Goal: Obtain resource: Download file/media

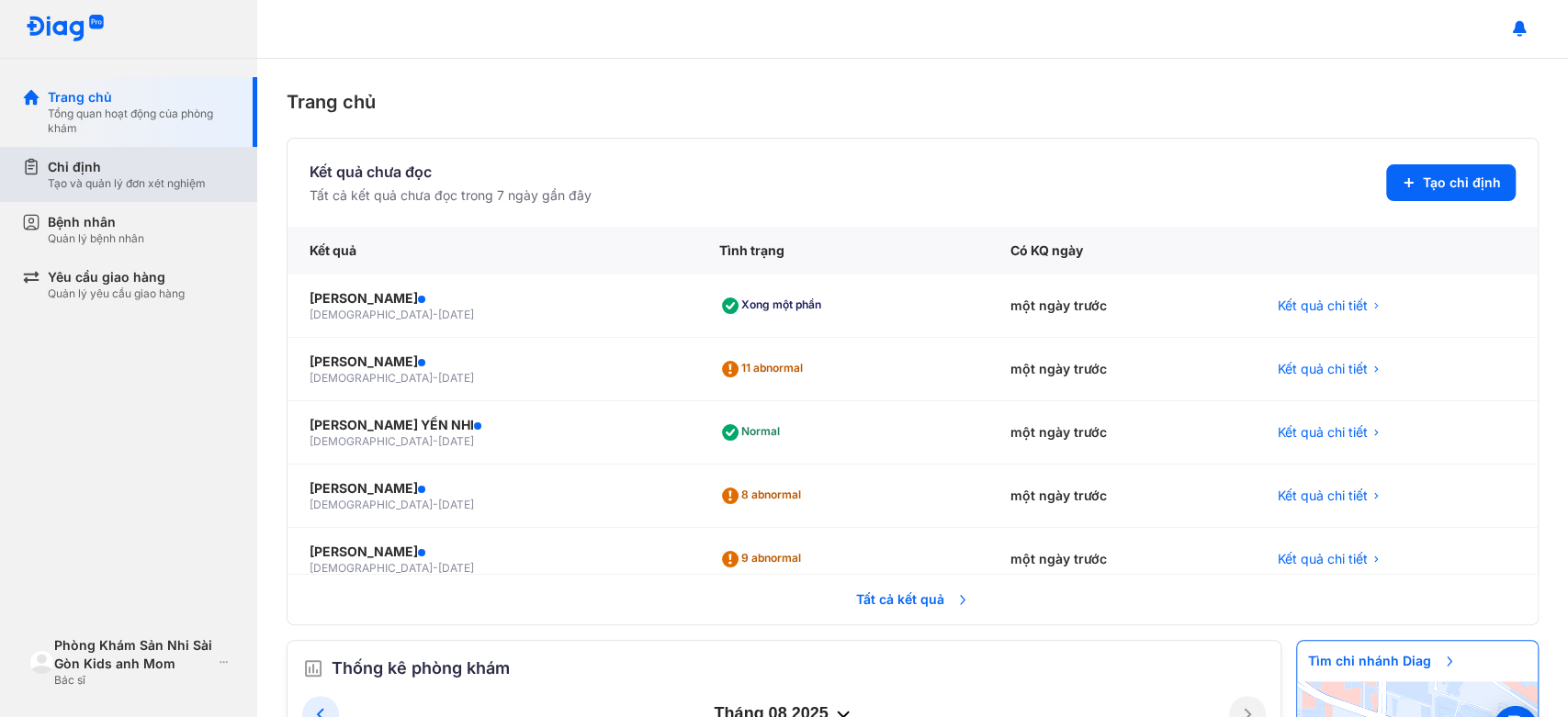
click at [198, 180] on div "Tạo và quản lý đơn xét nghiệm" at bounding box center [127, 183] width 158 height 15
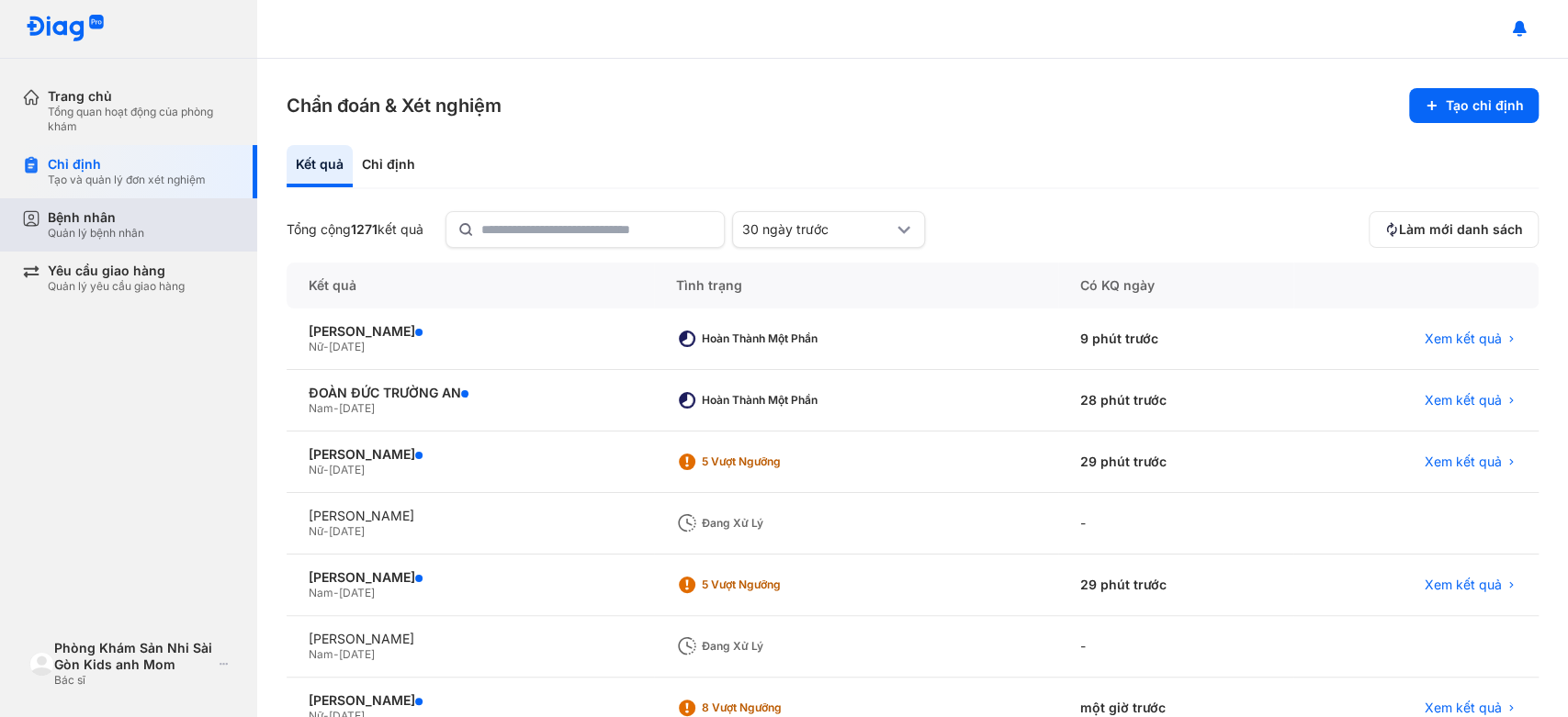
click at [197, 234] on div "Bệnh nhân Quản lý bệnh nhân" at bounding box center [141, 225] width 187 height 32
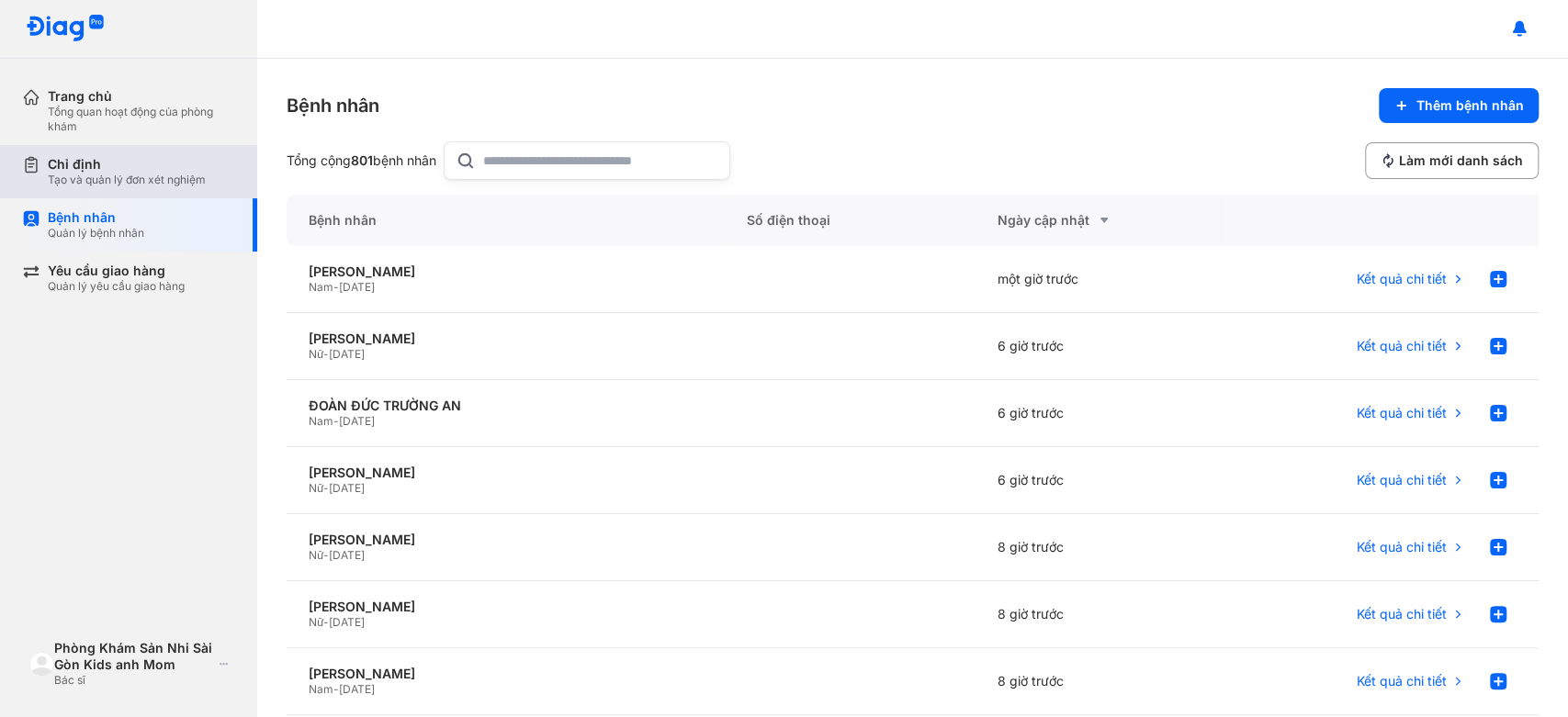
click at [167, 182] on div "Tạo và quản lý đơn xét nghiệm" at bounding box center [127, 180] width 158 height 15
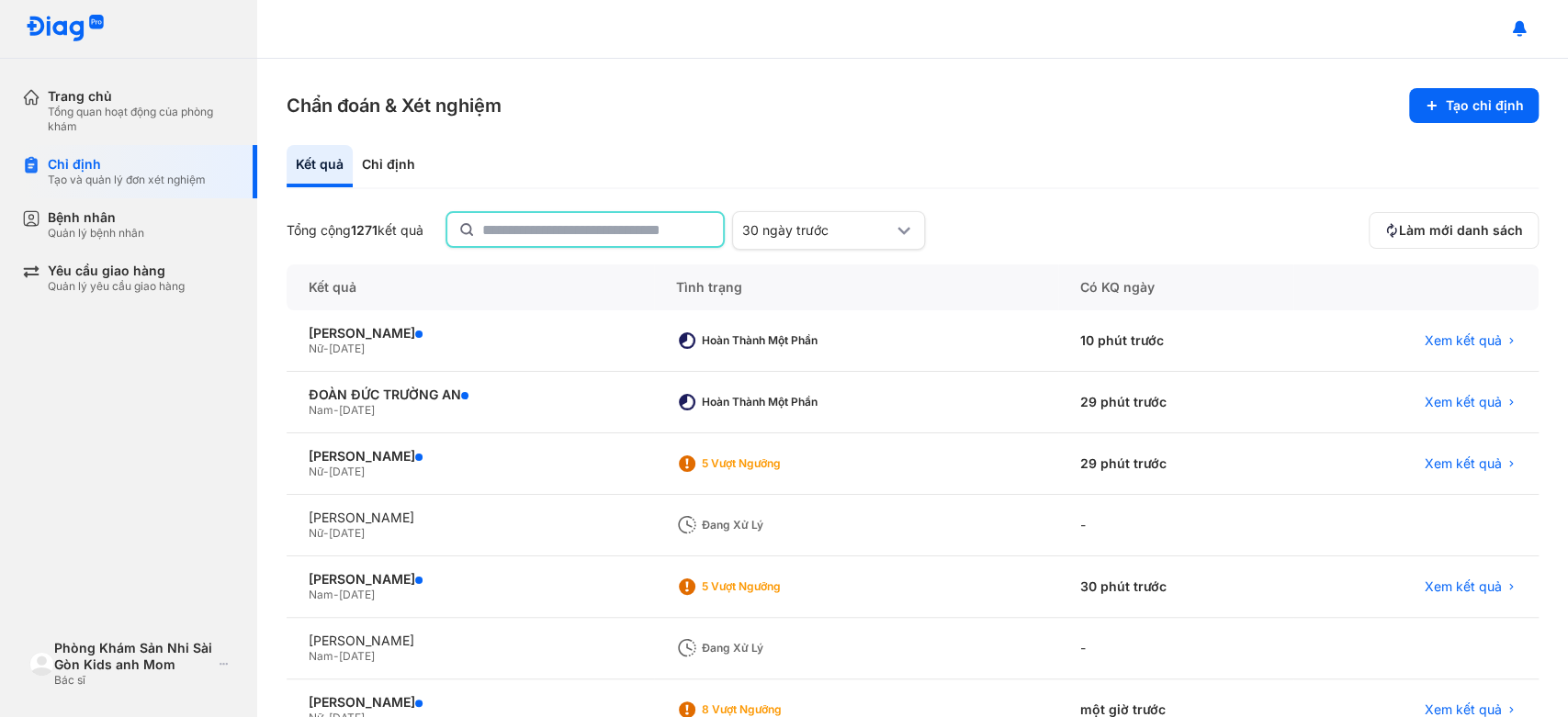
click at [599, 231] on input "text" at bounding box center [597, 230] width 230 height 34
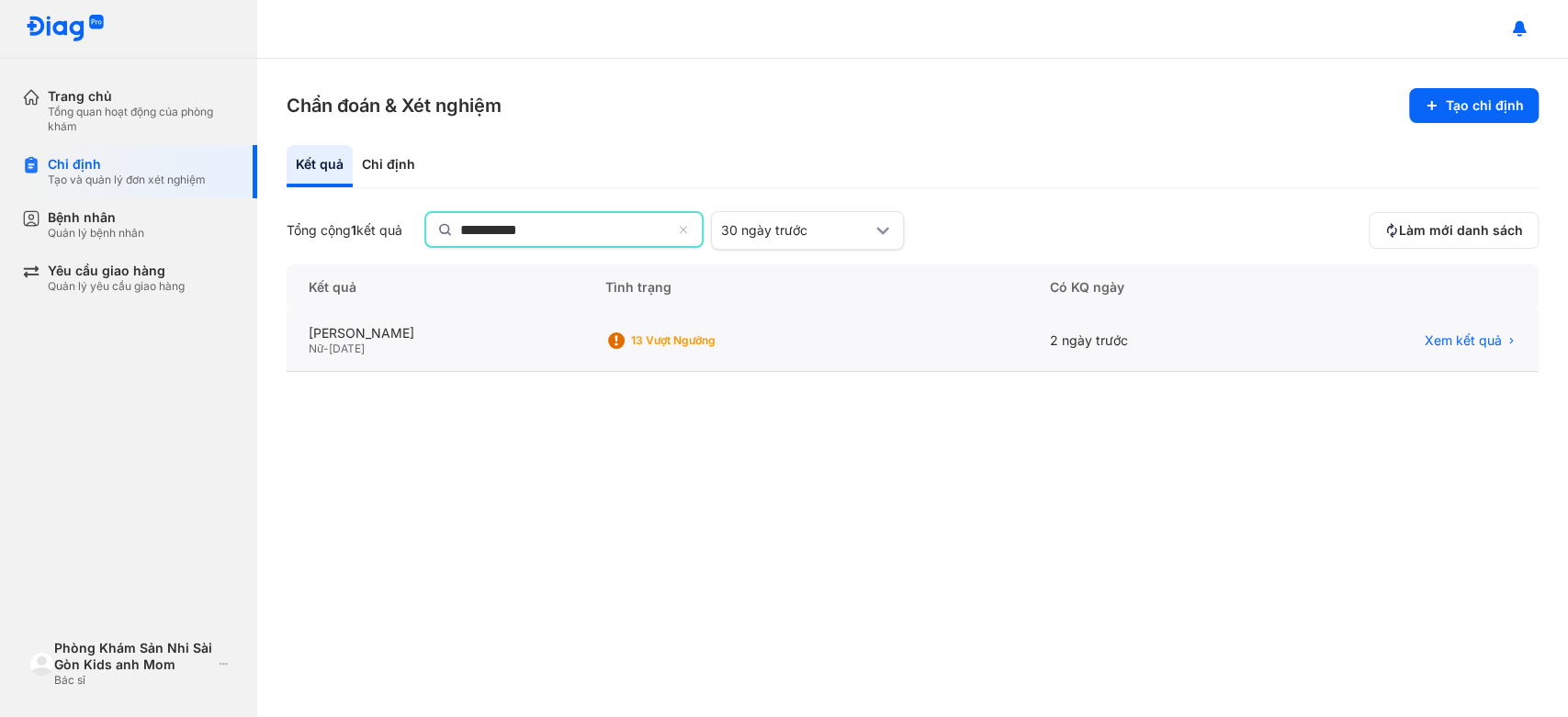
type input "**********"
click at [474, 342] on div "Nữ - 20/11/2002" at bounding box center [434, 349] width 252 height 15
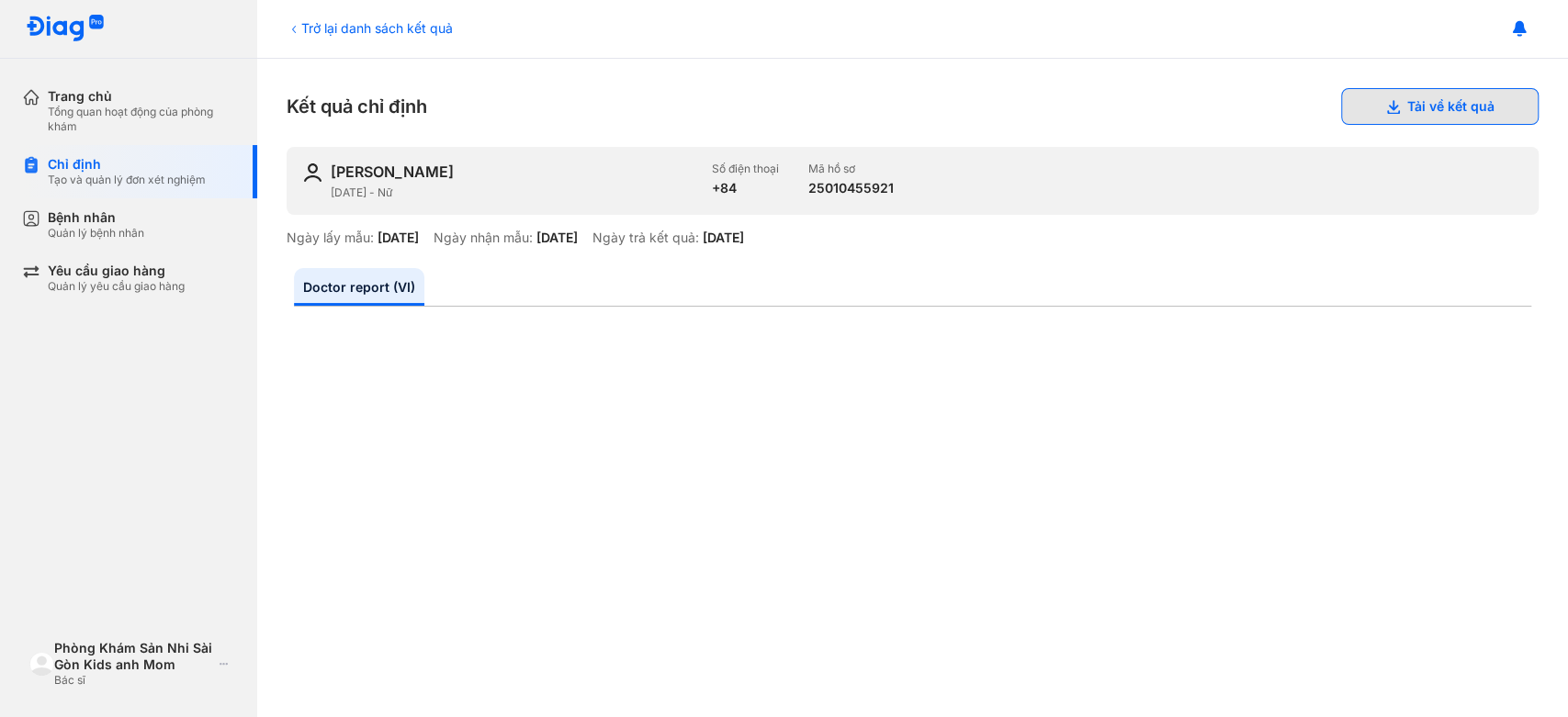
click at [1386, 105] on use at bounding box center [1393, 107] width 13 height 14
click at [1413, 101] on button "Tải về kết quả" at bounding box center [1440, 106] width 197 height 36
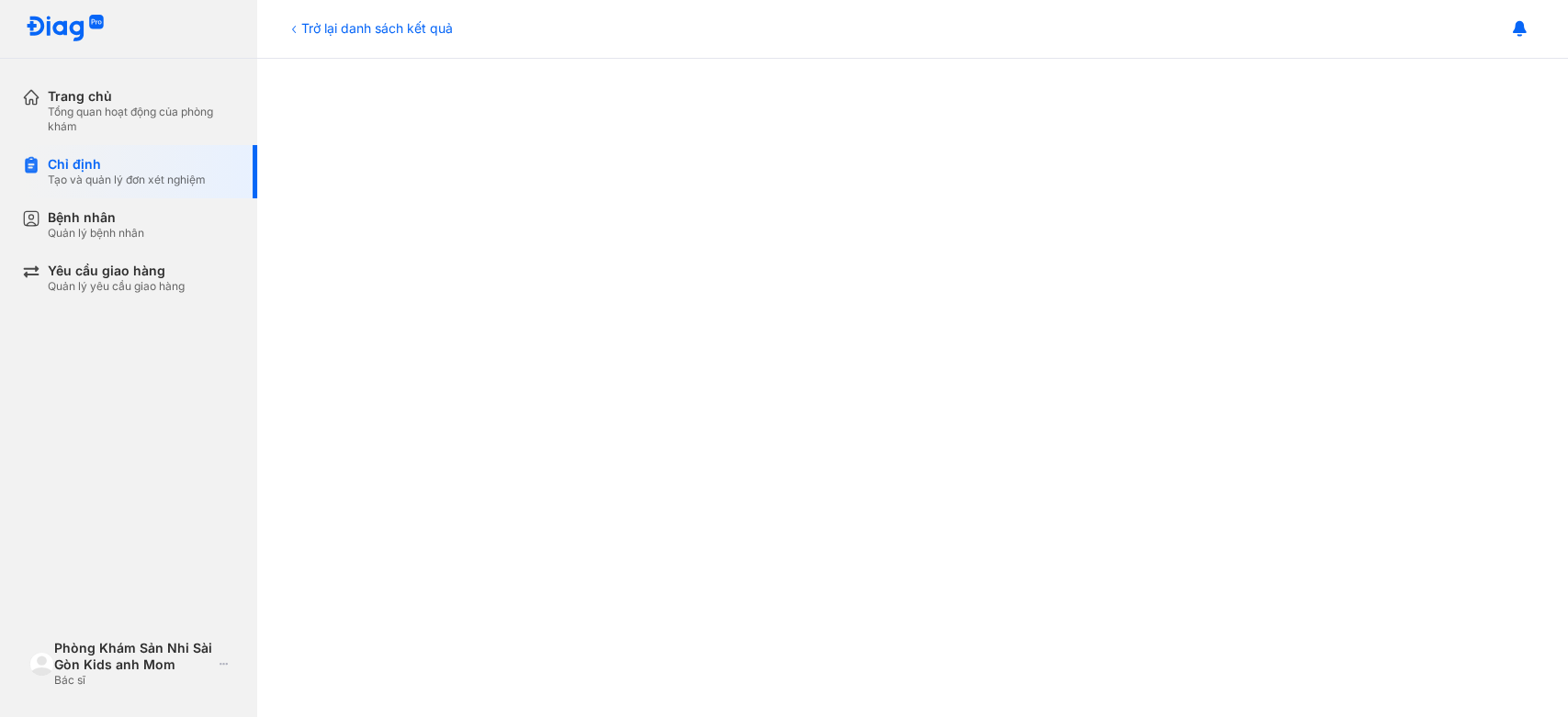
scroll to position [101, 0]
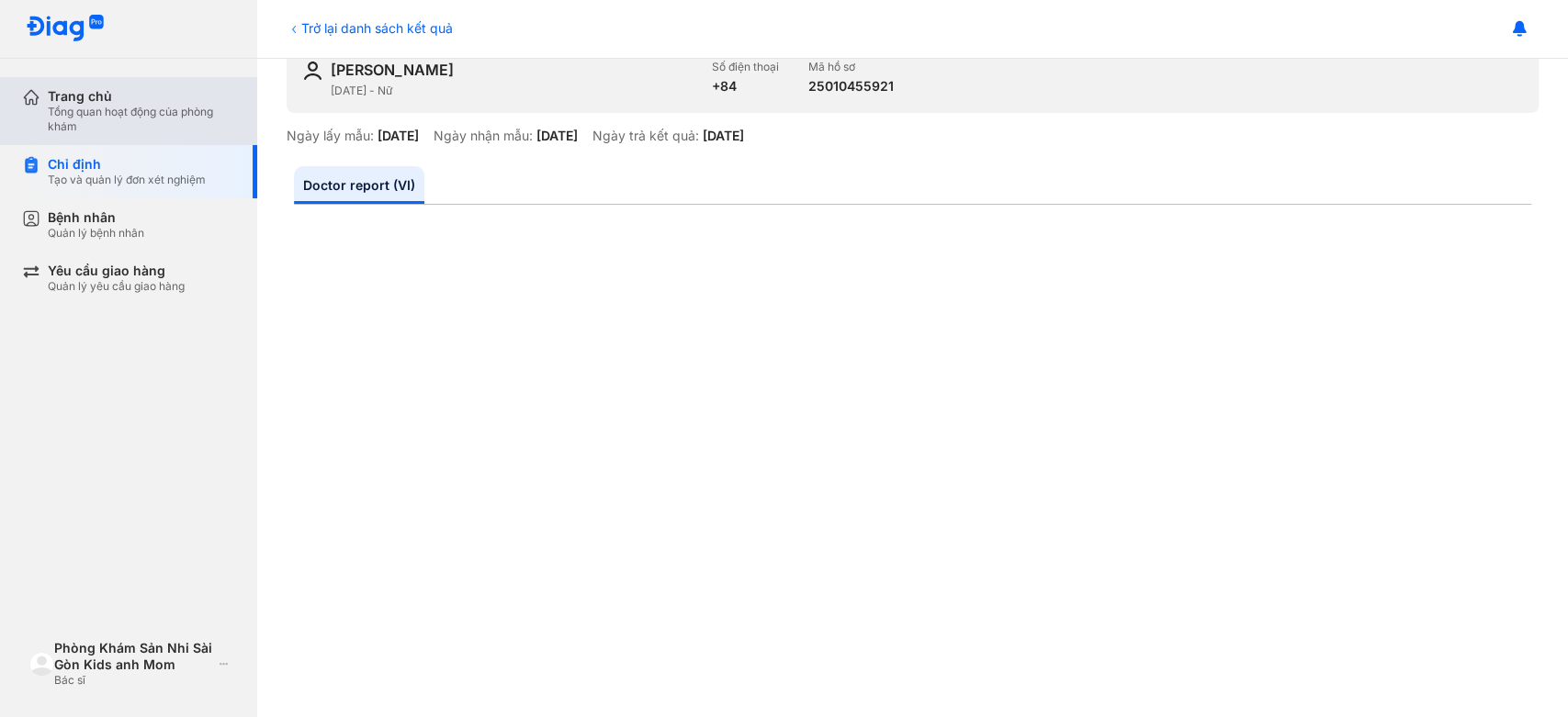
click at [137, 112] on div "Tổng quan hoạt động của phòng khám" at bounding box center [141, 119] width 187 height 30
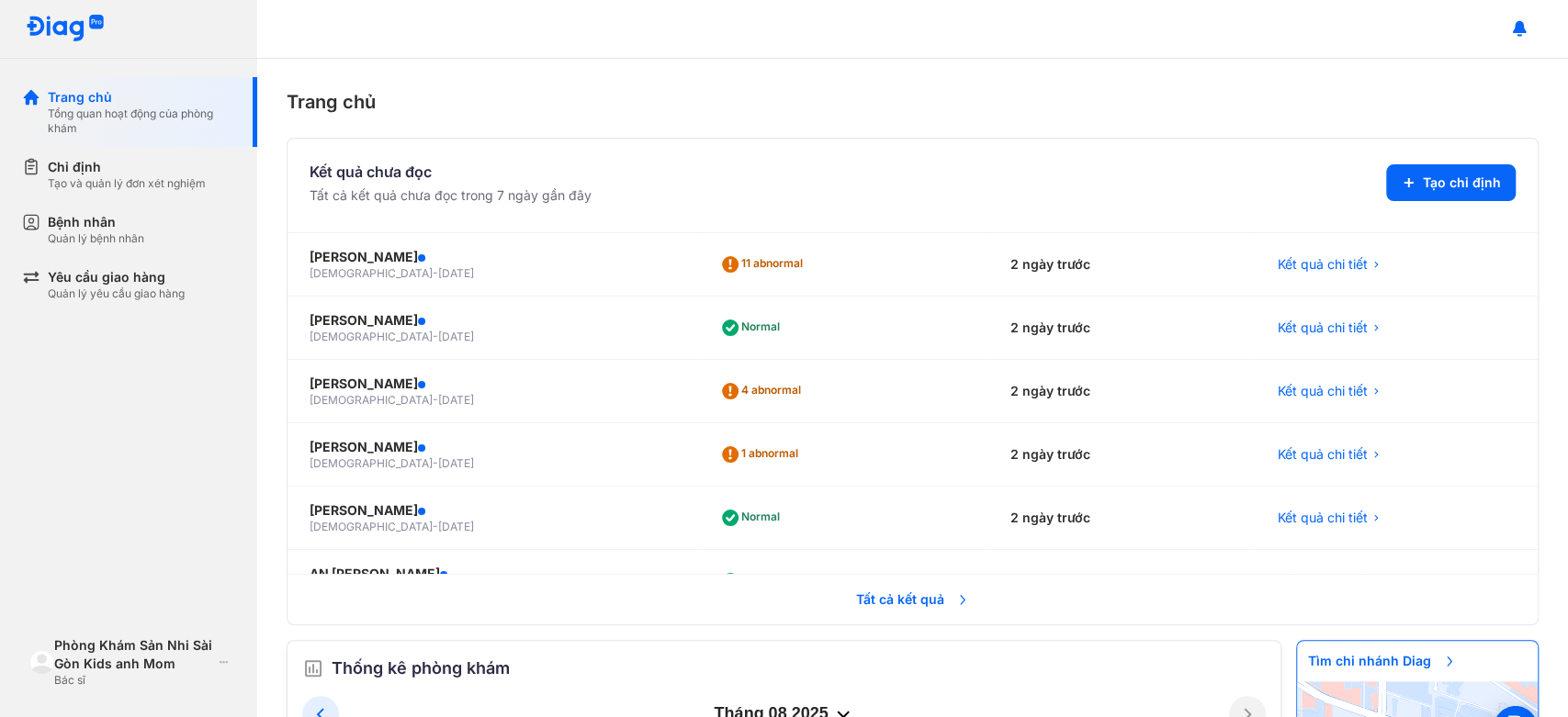
scroll to position [509, 0]
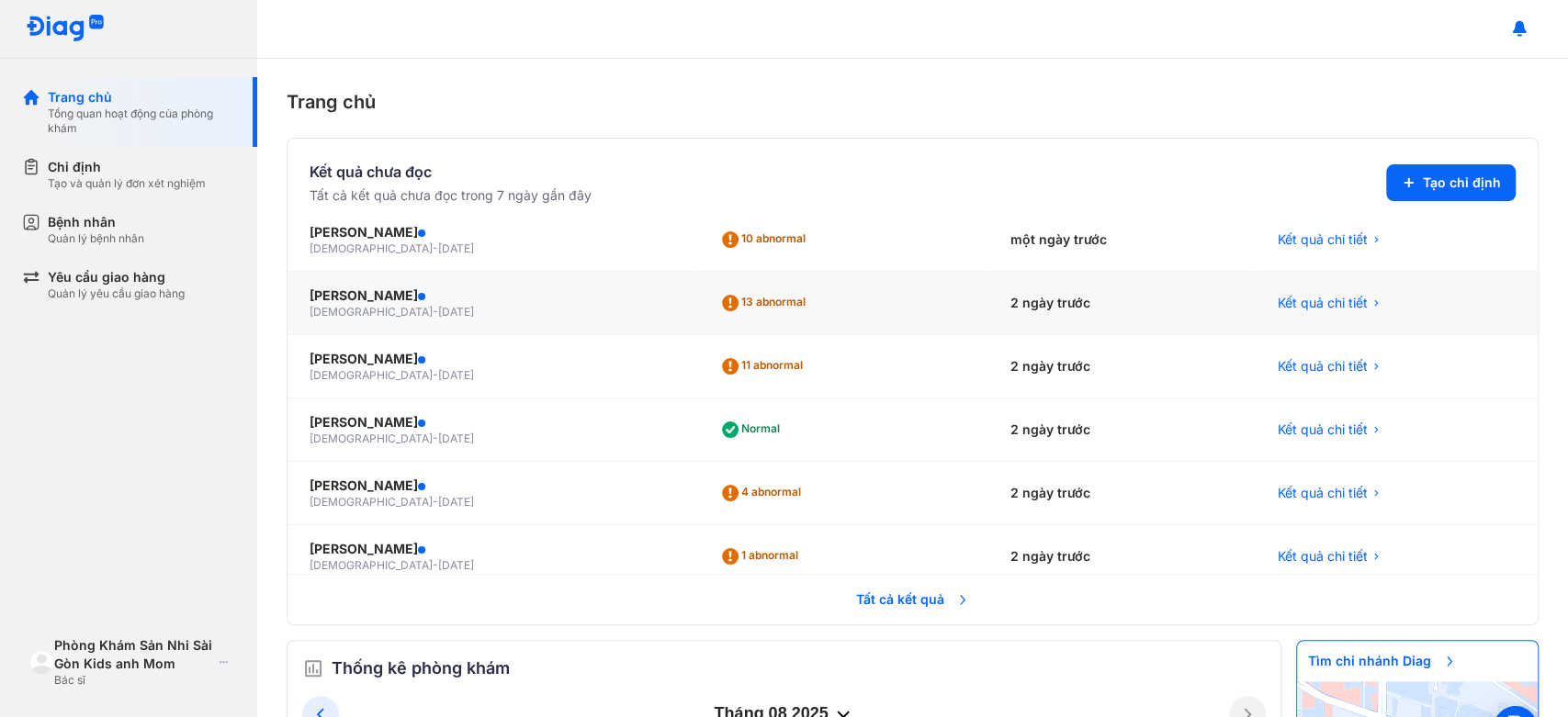
click at [400, 323] on div "ĐẶNG THỊ PHƯƠNG MAI female - 20/11/2002" at bounding box center [493, 304] width 410 height 63
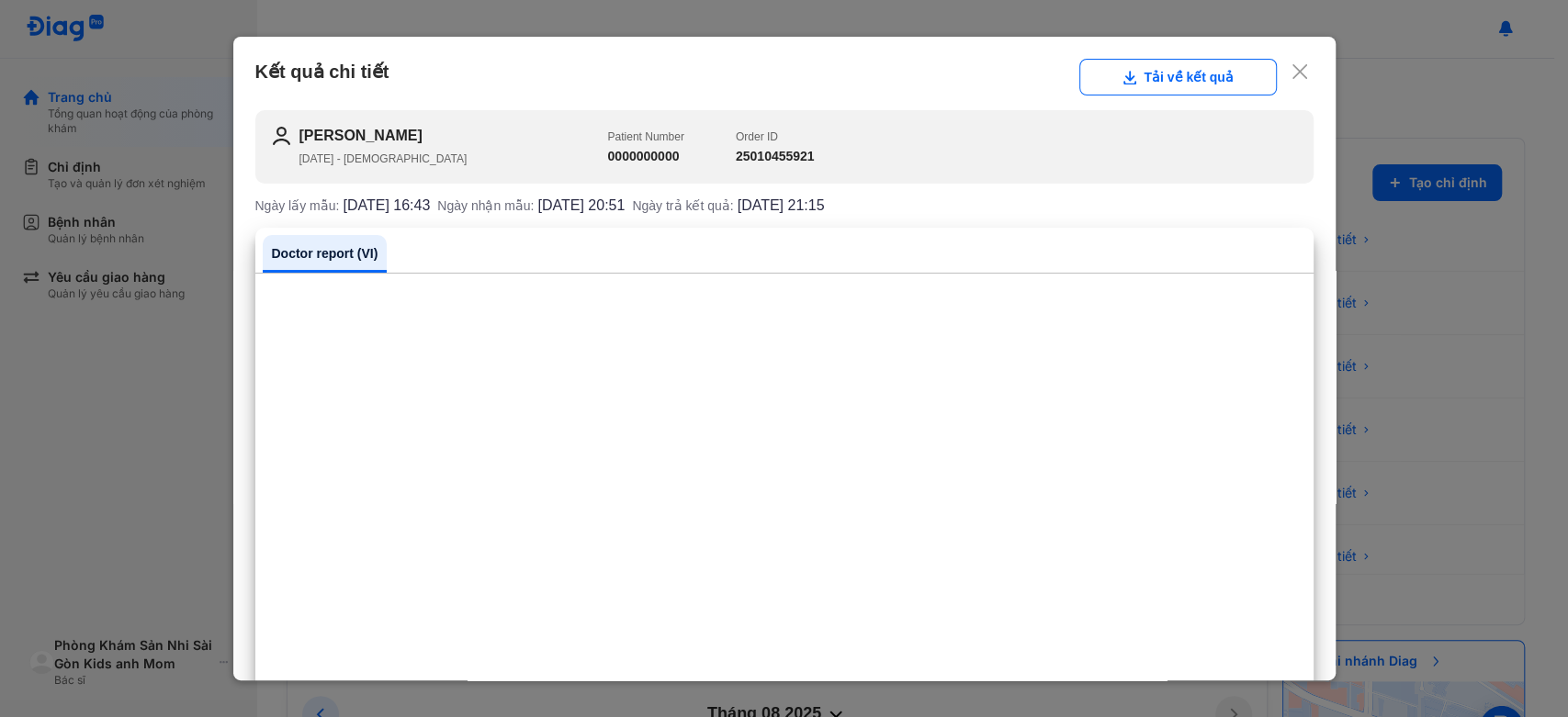
click at [1293, 77] on use at bounding box center [1301, 72] width 15 height 15
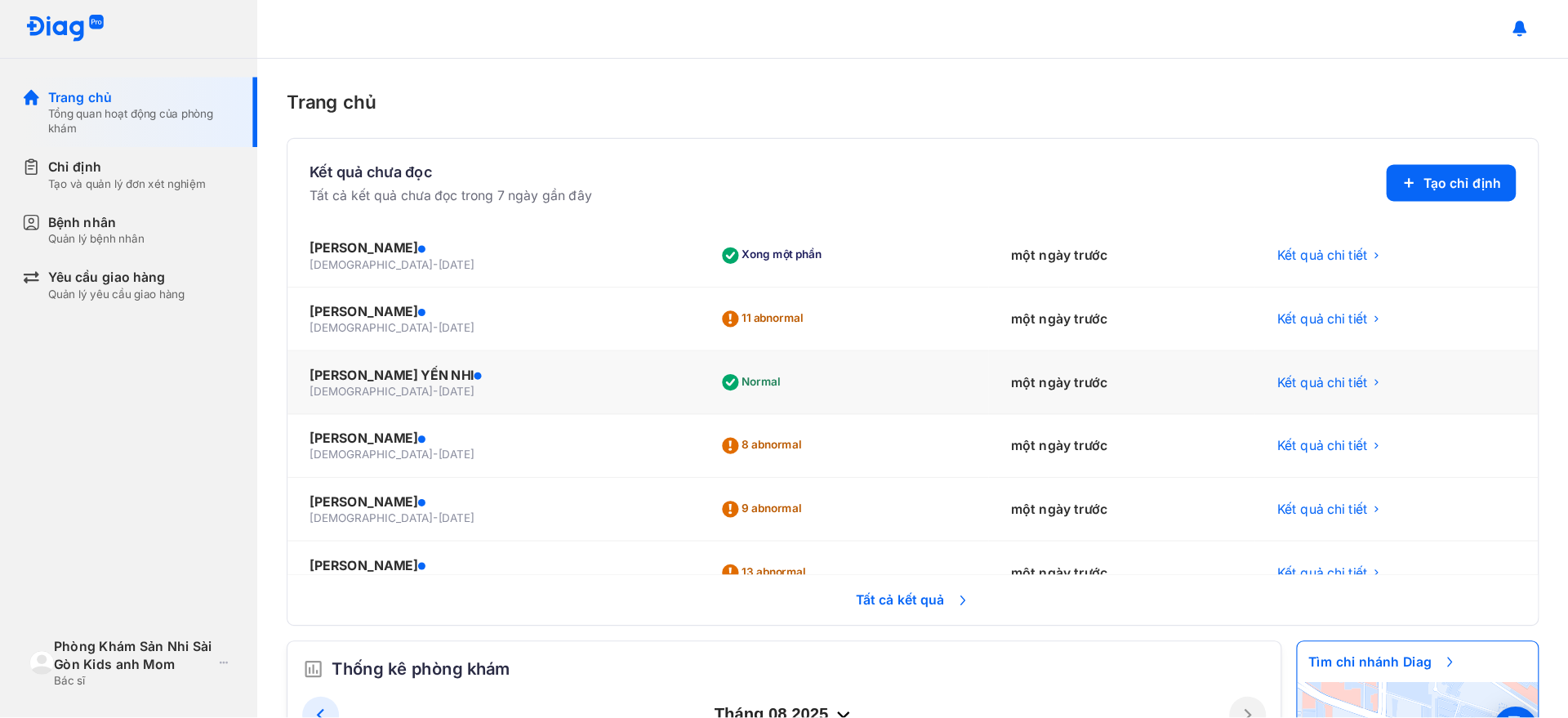
scroll to position [0, 0]
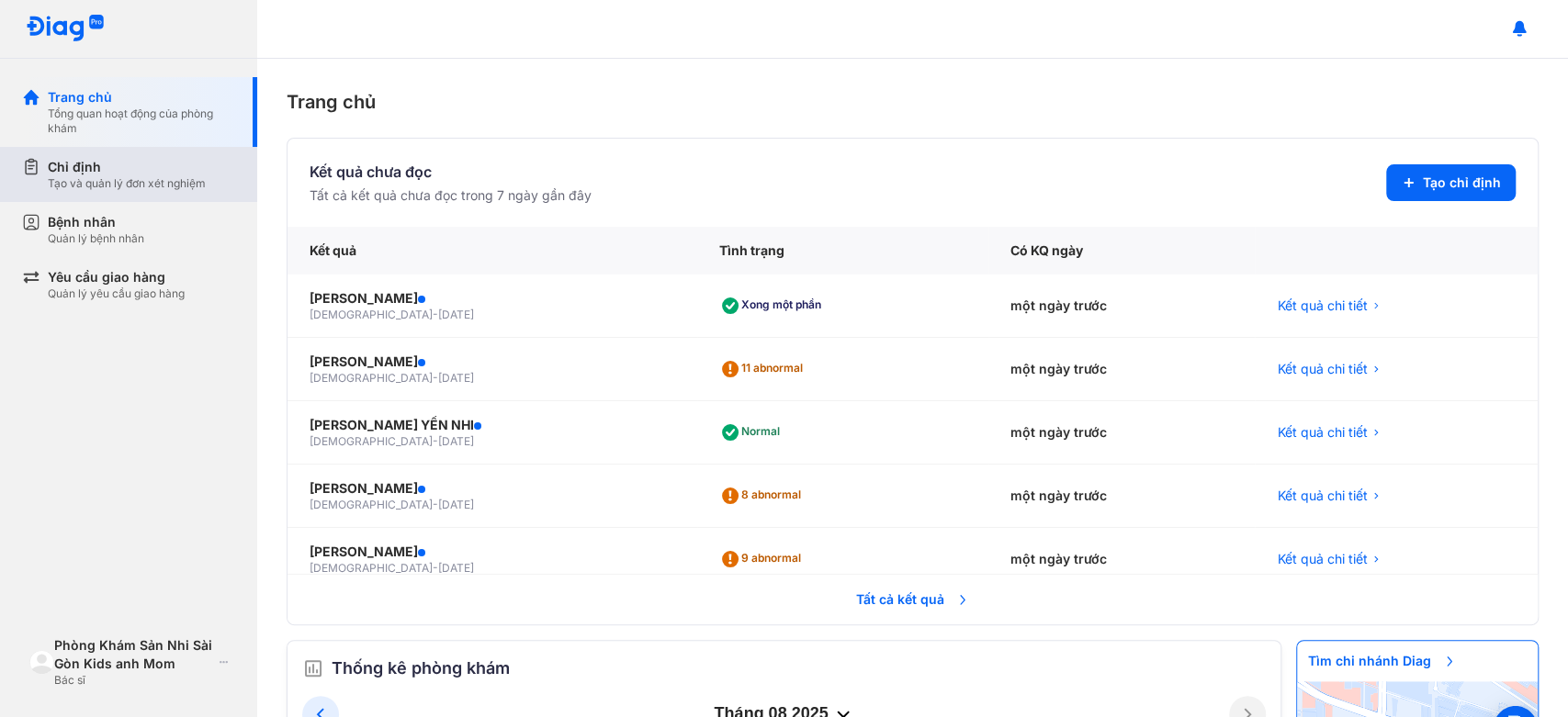
click at [179, 196] on div "Chỉ định Tạo và quản lý đơn xét nghiệm" at bounding box center [140, 174] width 236 height 55
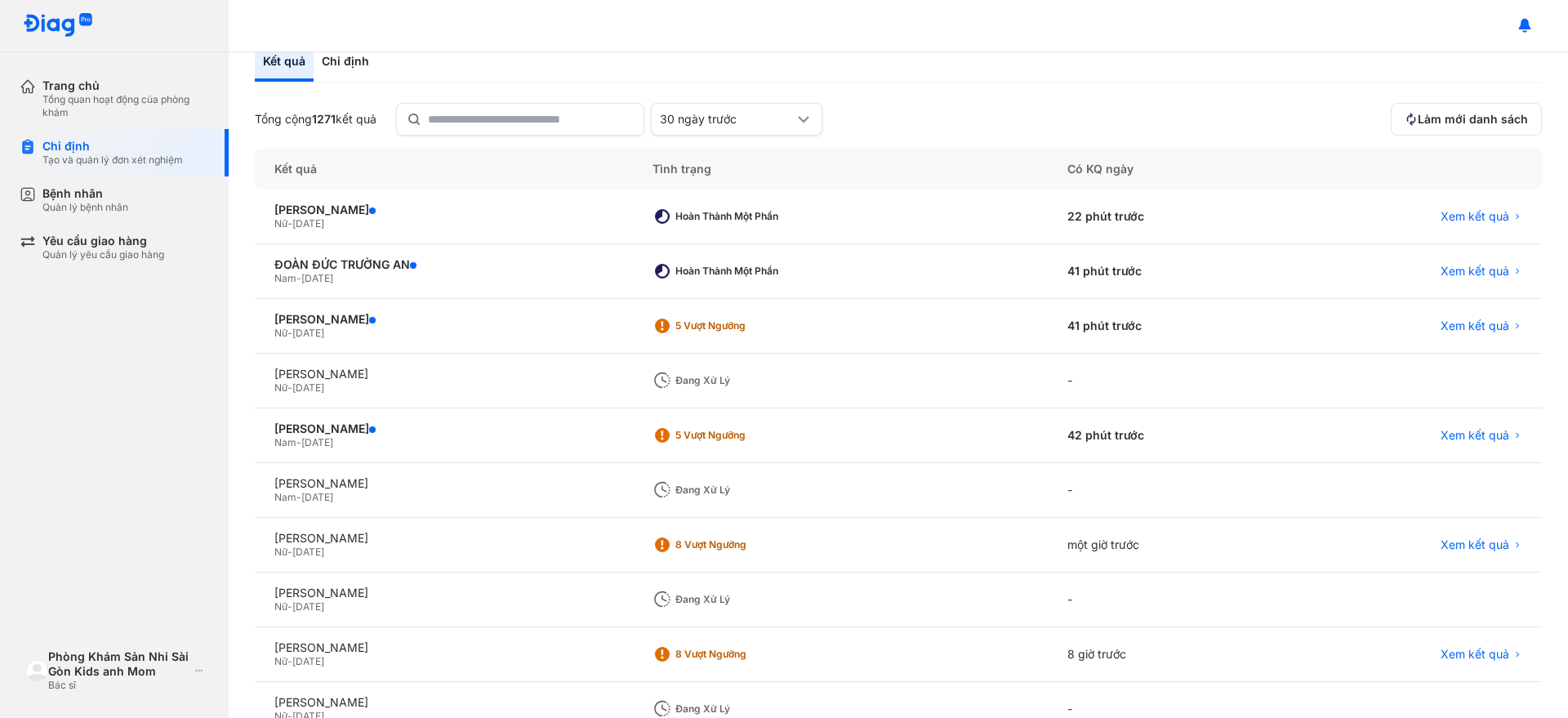
scroll to position [189, 0]
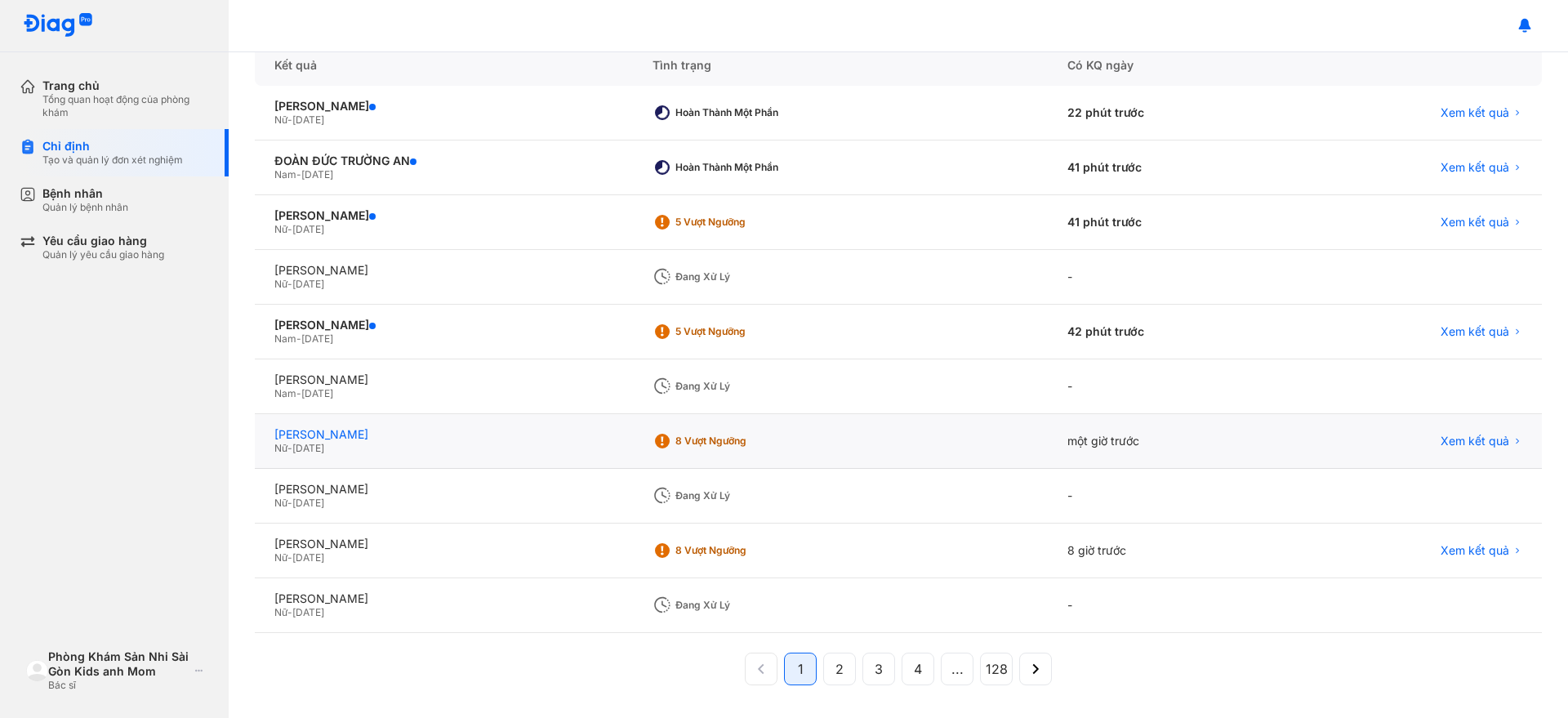
click at [582, 436] on div "[PERSON_NAME]" at bounding box center [443, 435] width 339 height 15
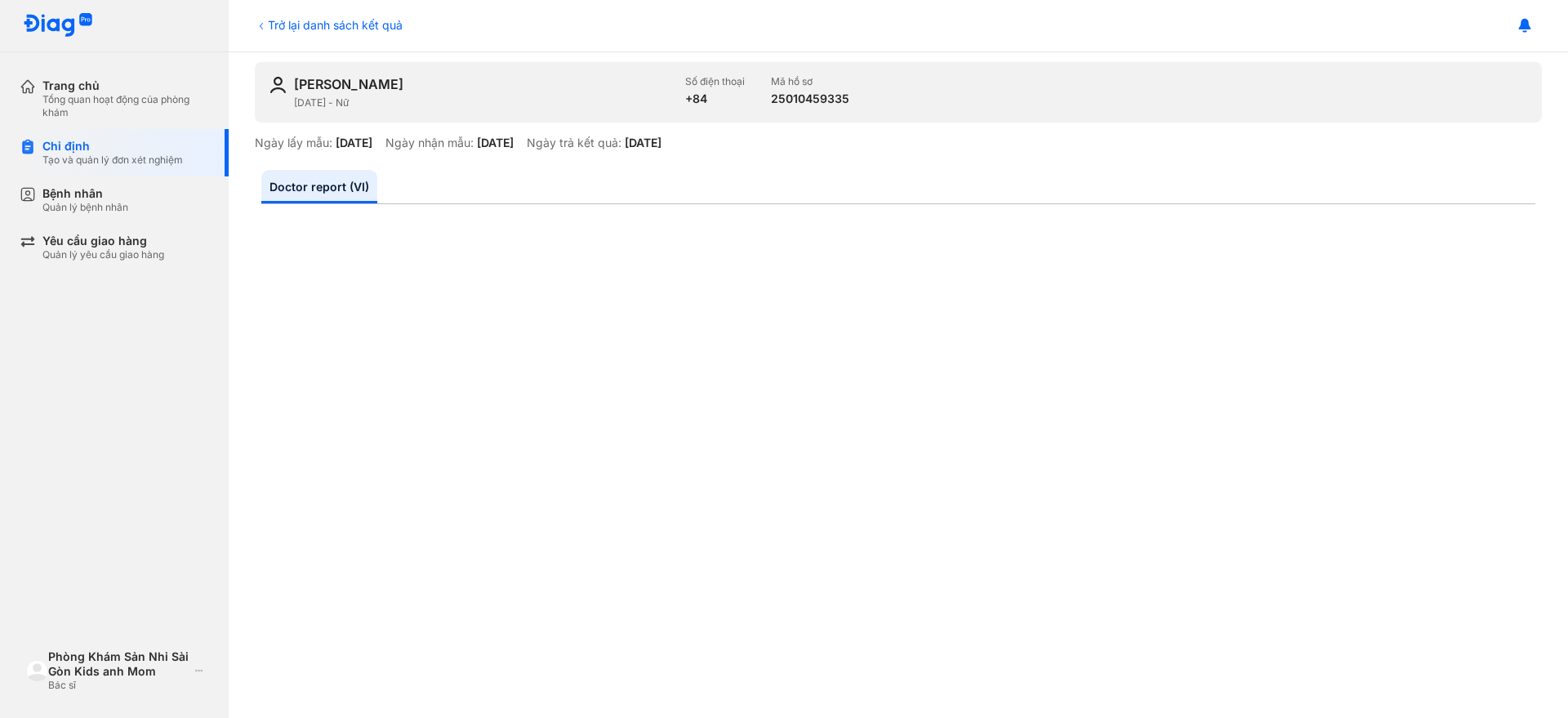
scroll to position [205, 0]
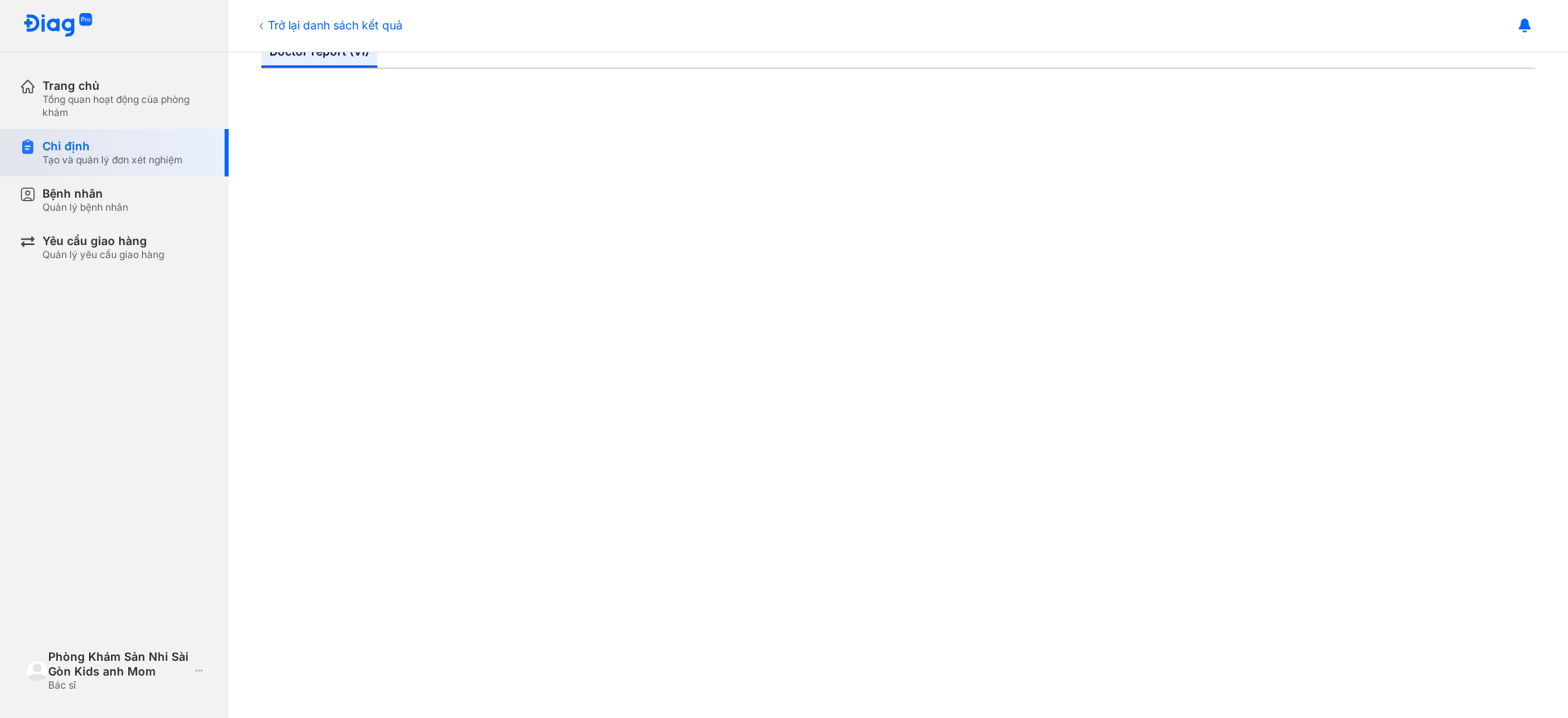
click at [133, 161] on div "Tạo và quản lý đơn xét nghiệm" at bounding box center [113, 160] width 141 height 13
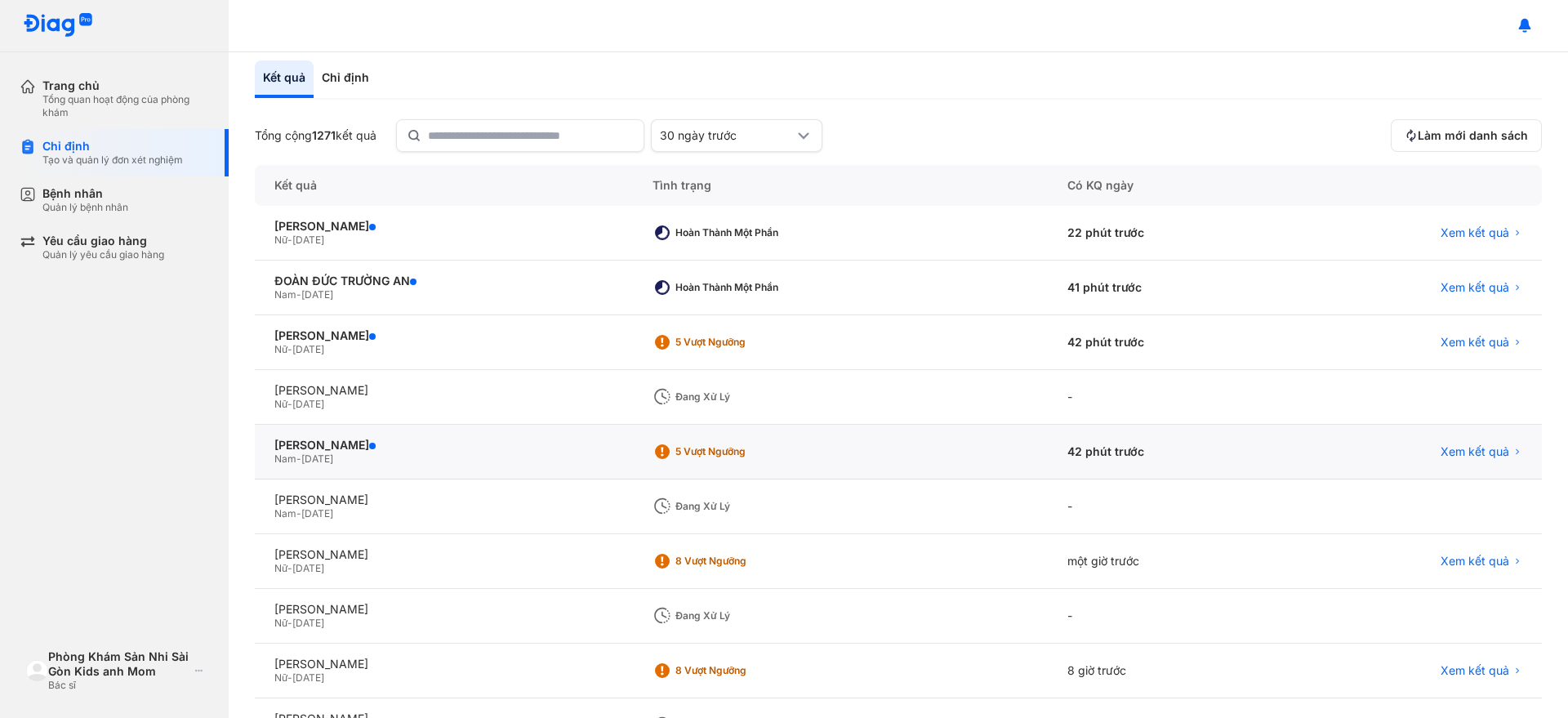
scroll to position [189, 0]
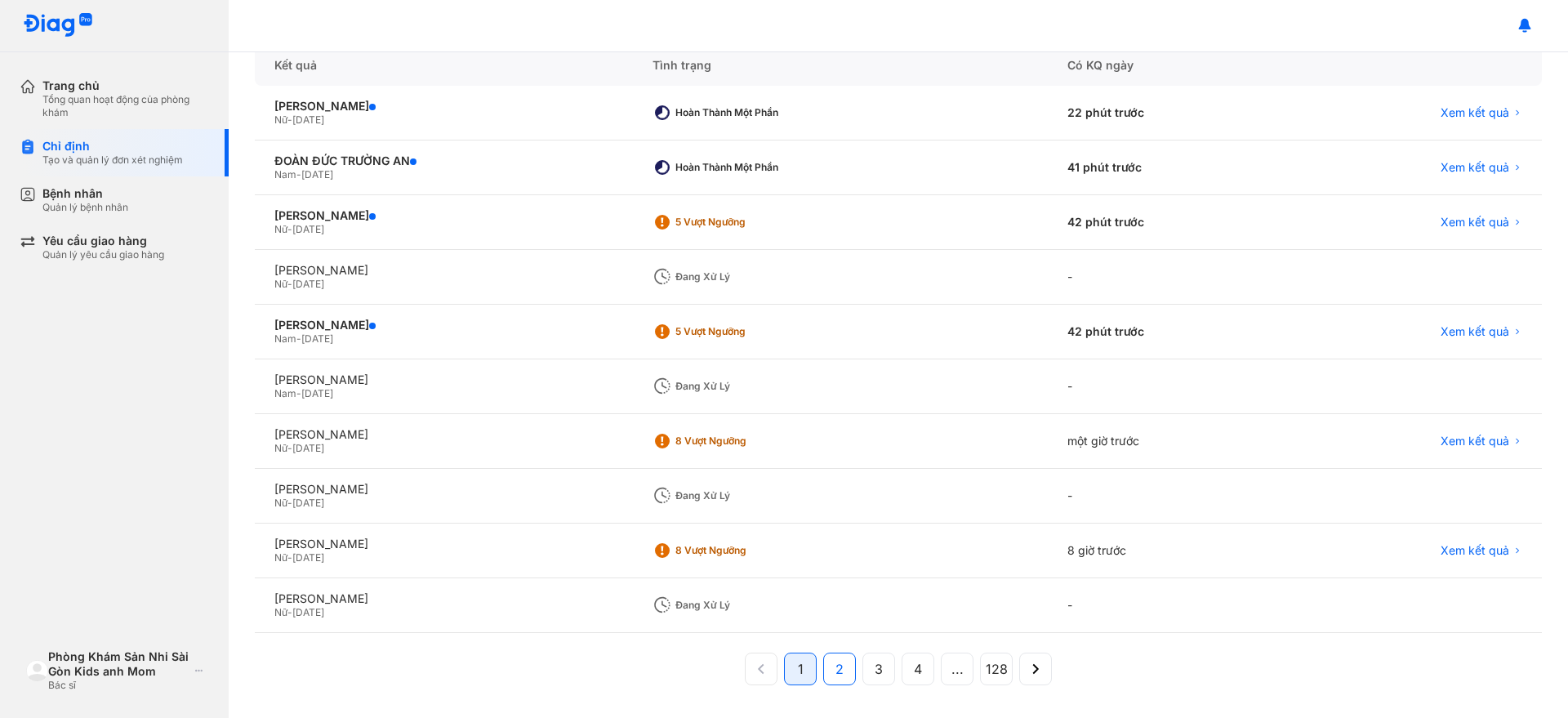
click at [863, 669] on button "2" at bounding box center [878, 668] width 32 height 32
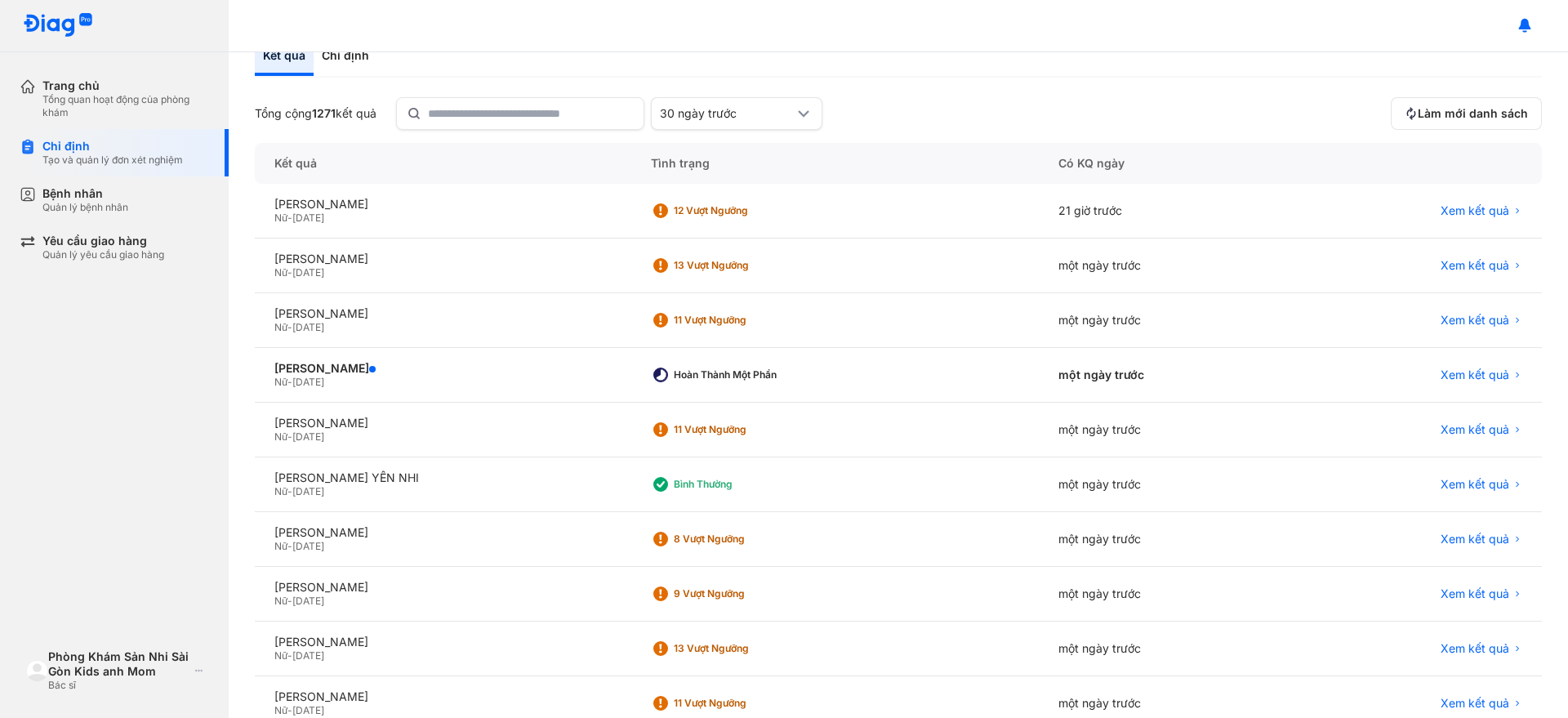
scroll to position [0, 0]
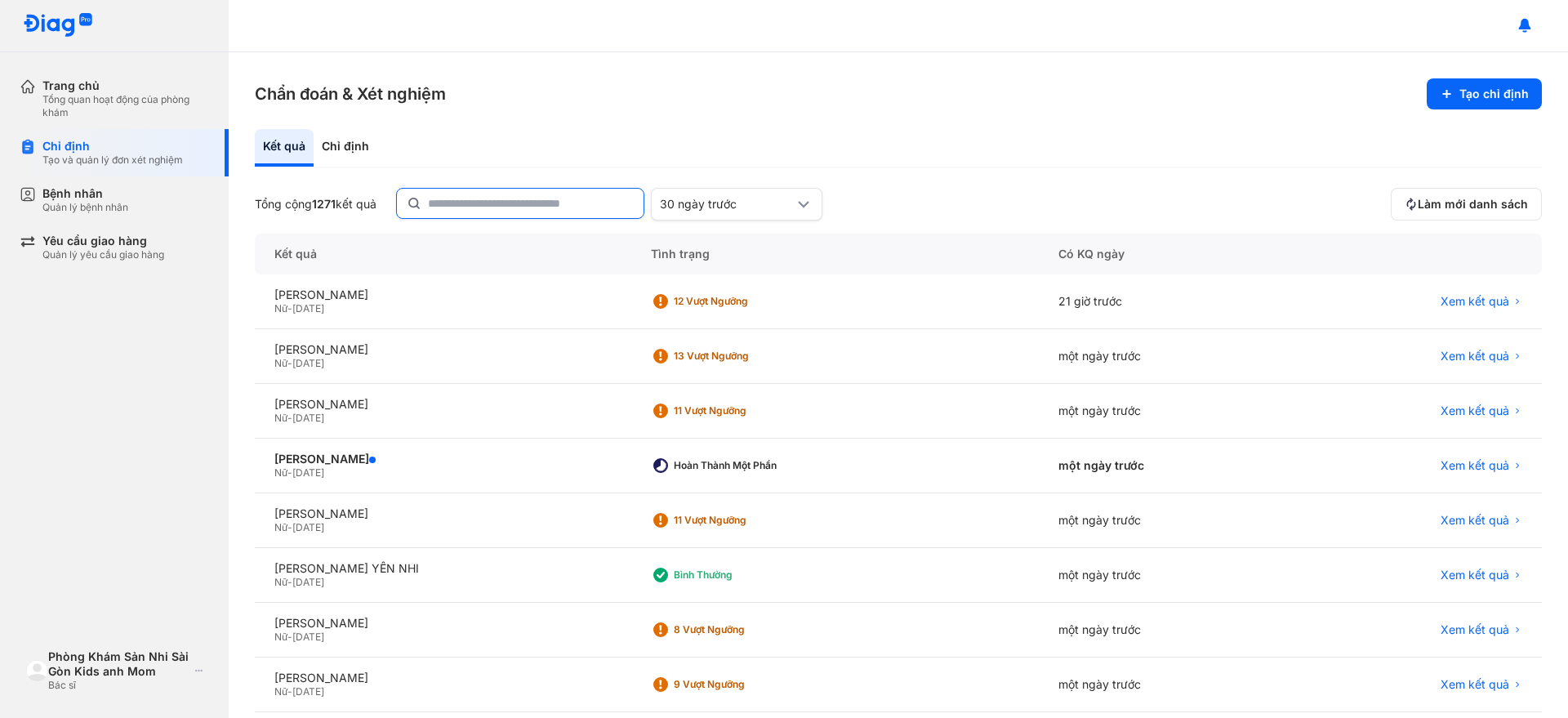
click at [515, 192] on input "text" at bounding box center [531, 204] width 206 height 30
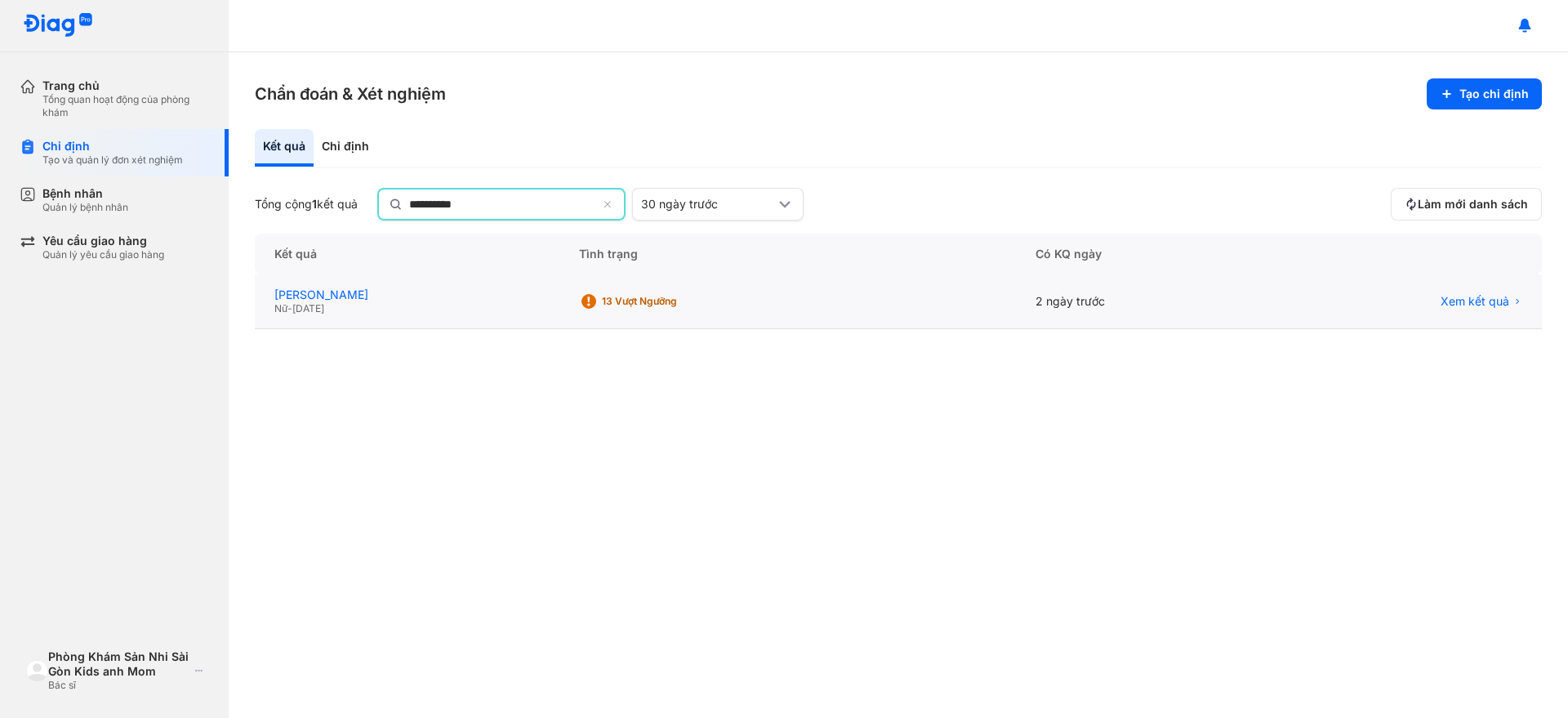
type input "**********"
click at [431, 298] on div "ĐẶNG THỊ PHƯƠNG MAI" at bounding box center [406, 295] width 266 height 15
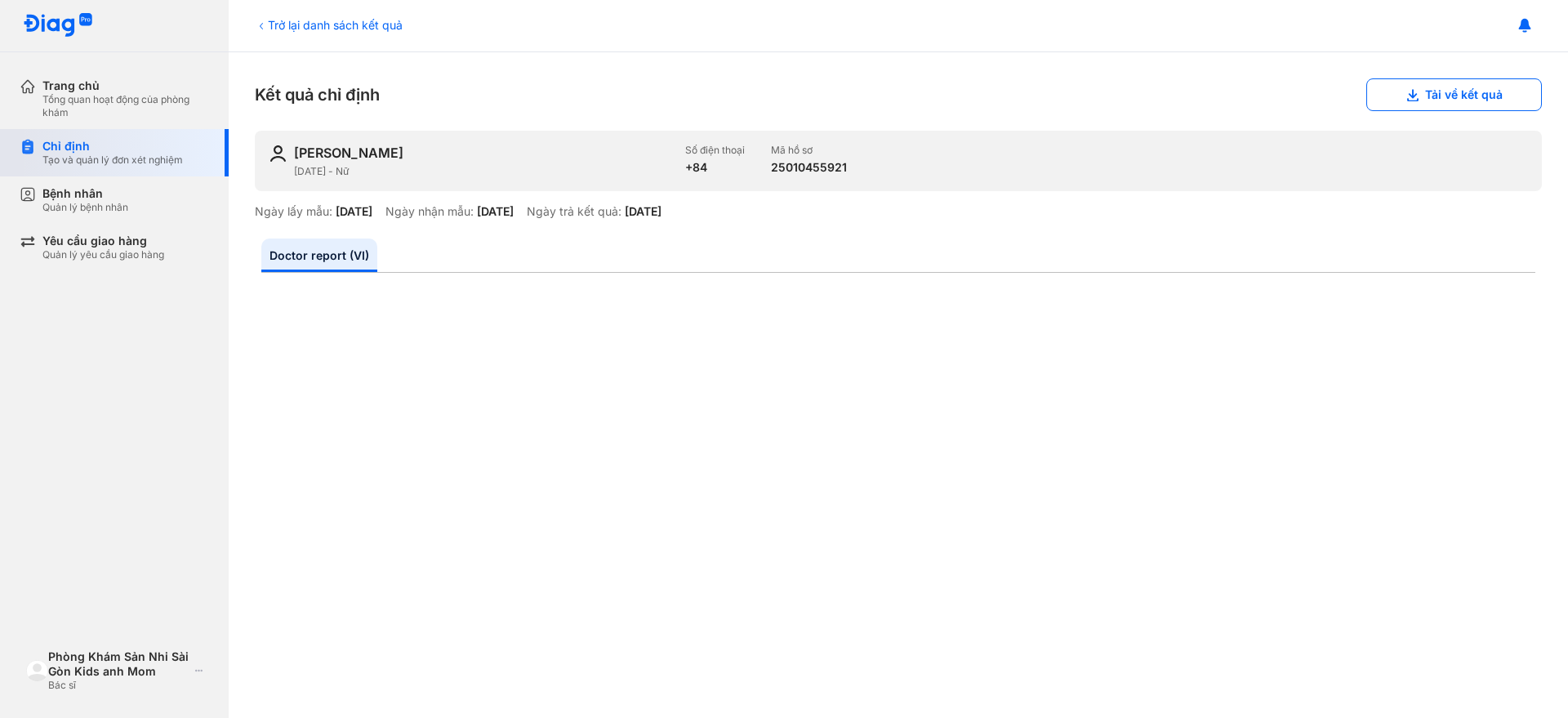
click at [101, 160] on div "Tạo và quản lý đơn xét nghiệm" at bounding box center [113, 160] width 141 height 13
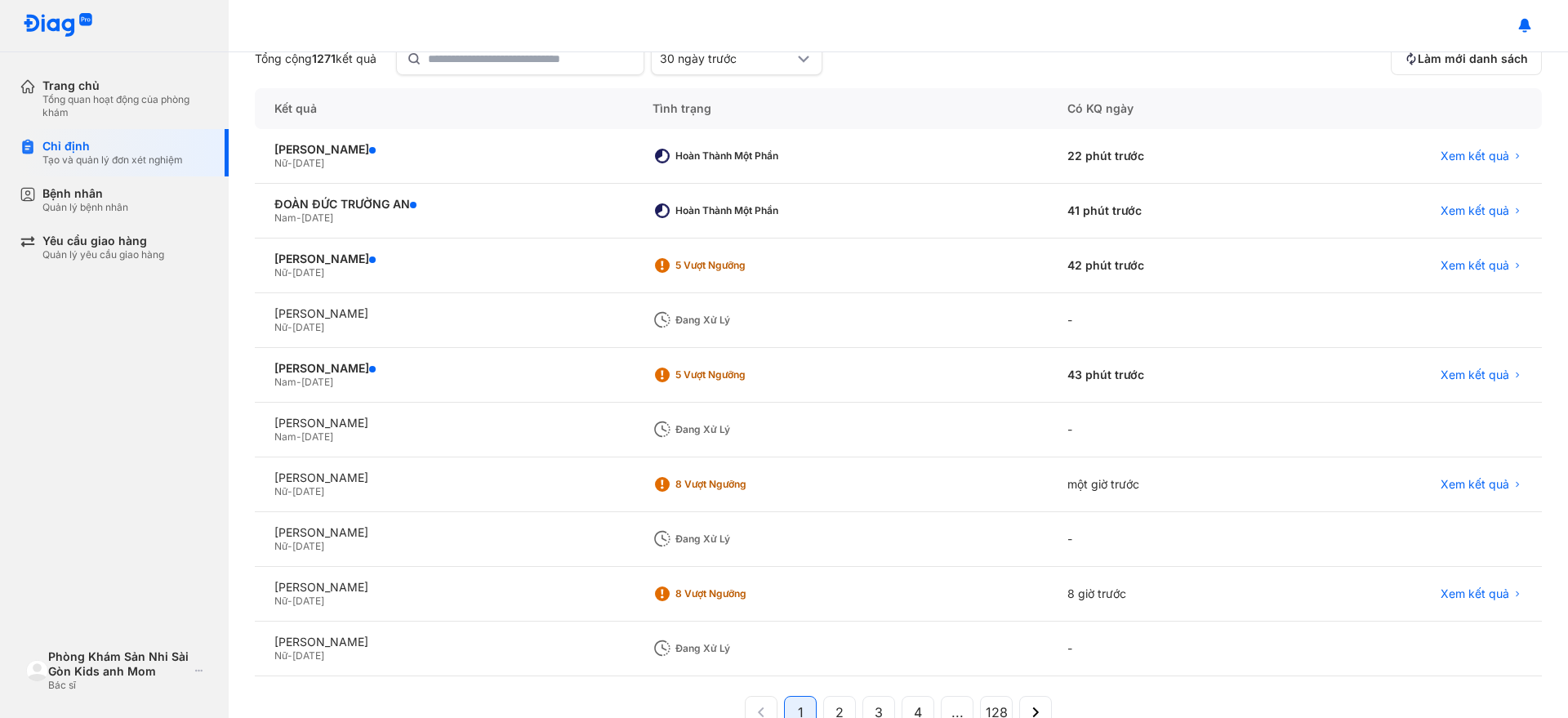
scroll to position [189, 0]
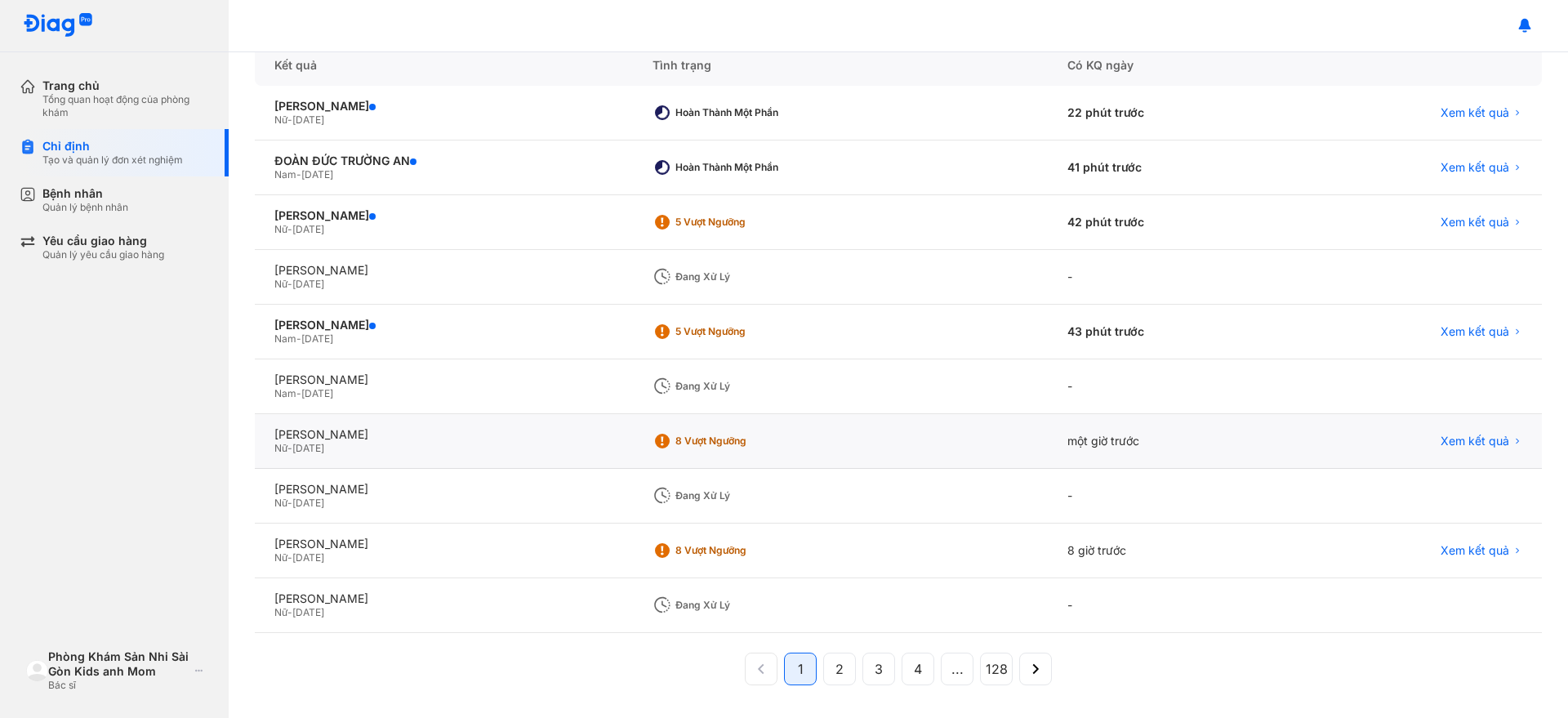
click at [461, 443] on div "Nữ - [DATE]" at bounding box center [443, 449] width 339 height 13
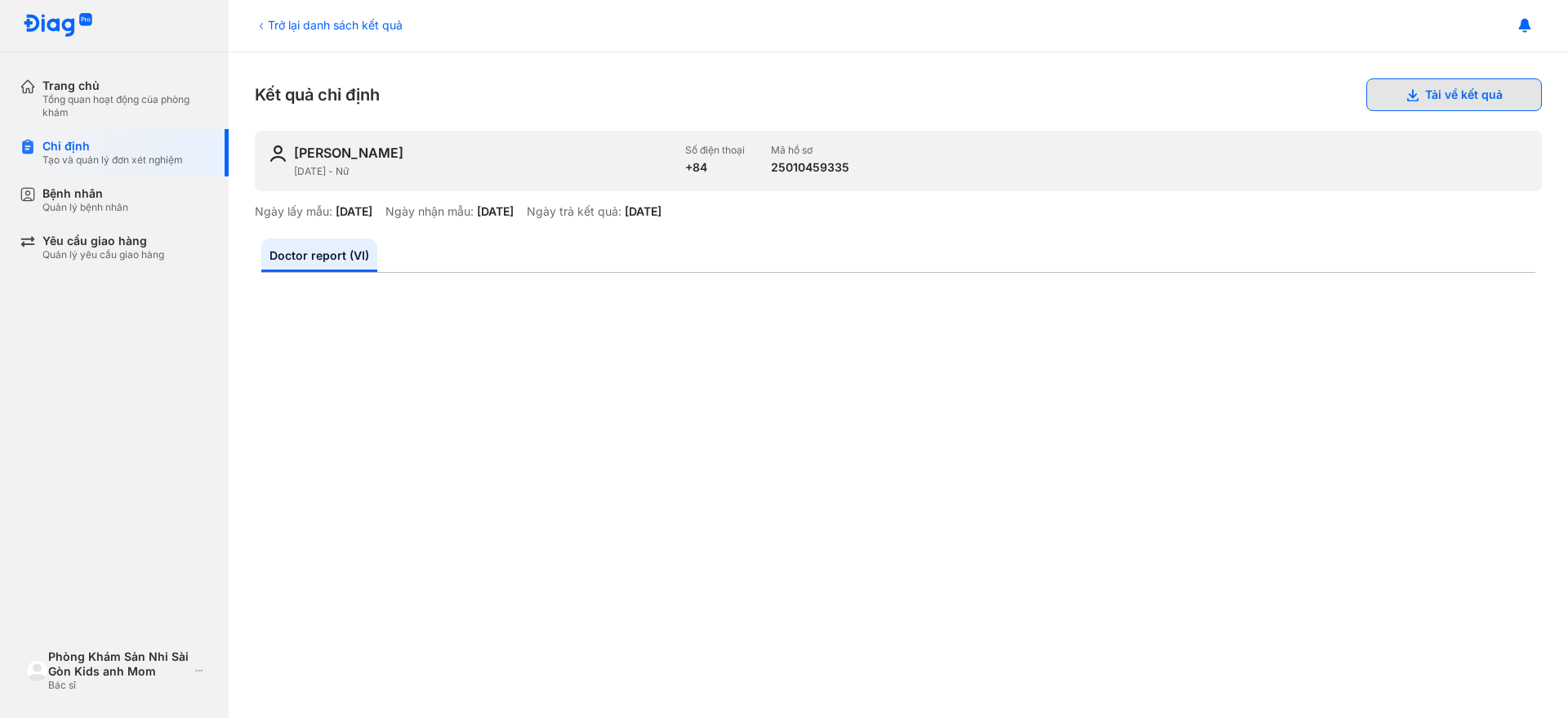
click at [1433, 101] on button "Tải về kết quả" at bounding box center [1454, 94] width 176 height 32
